Goal: Find specific page/section

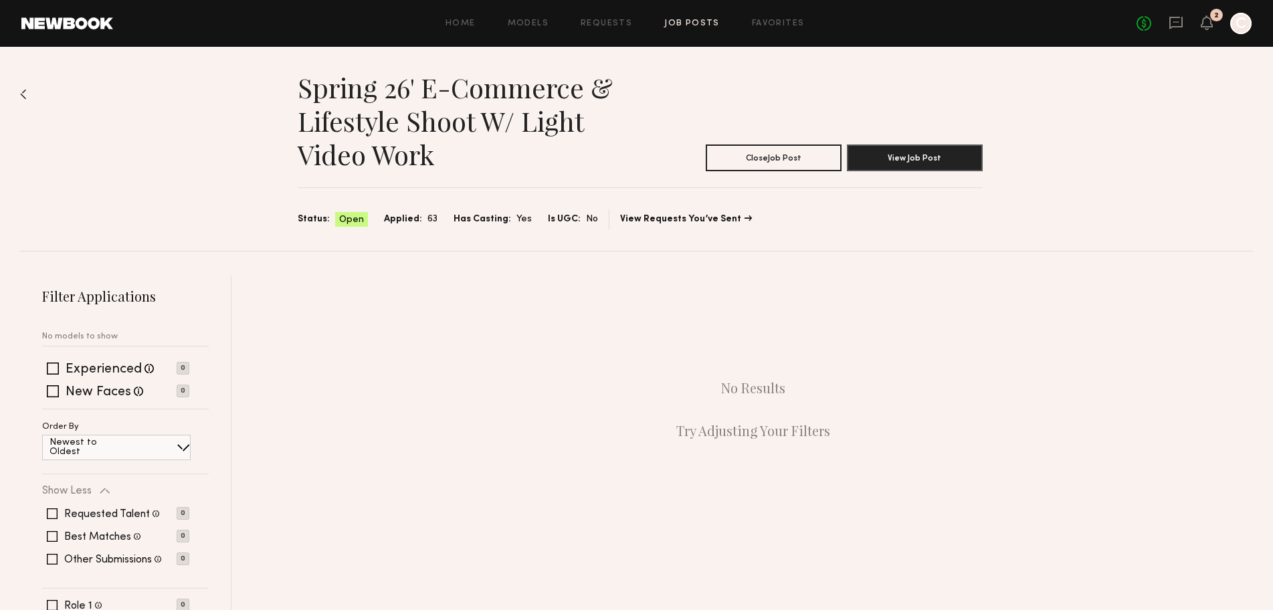
click at [702, 23] on link "Job Posts" at bounding box center [692, 23] width 56 height 9
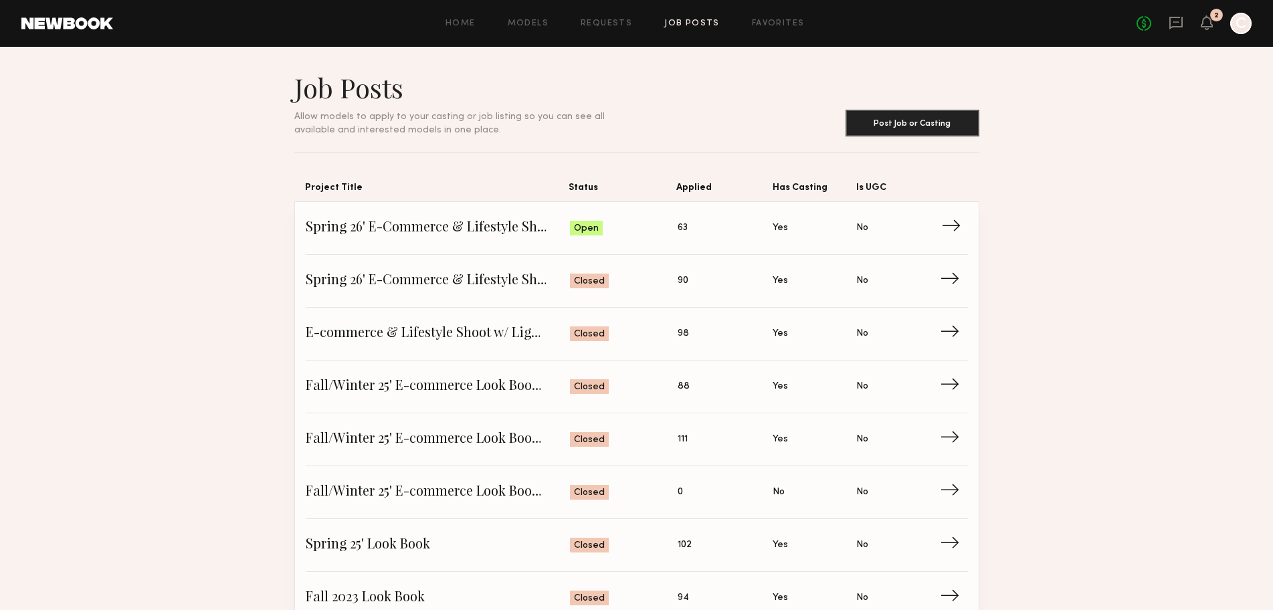
click at [929, 223] on span "Is UGC: No" at bounding box center [898, 228] width 84 height 20
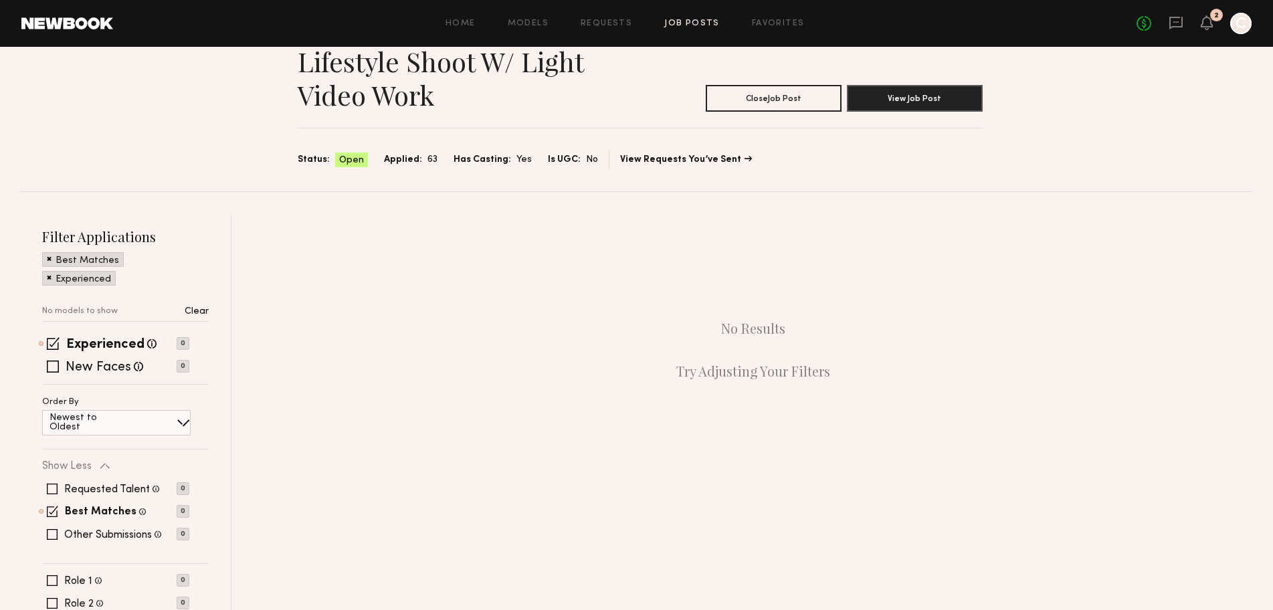
scroll to position [89, 0]
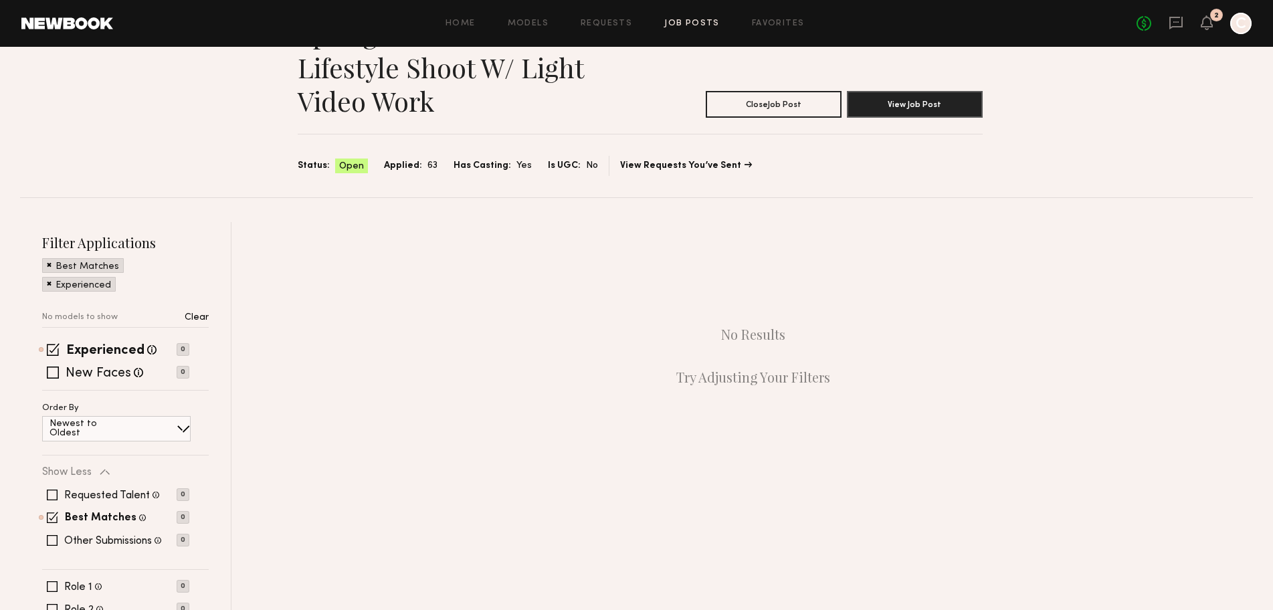
scroll to position [106, 0]
